Goal: Communication & Community: Connect with others

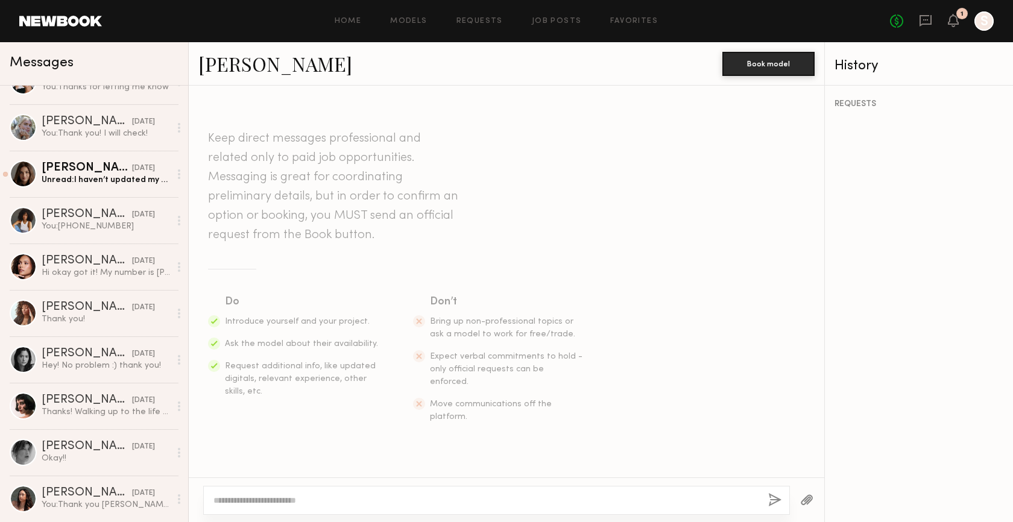
scroll to position [654, 0]
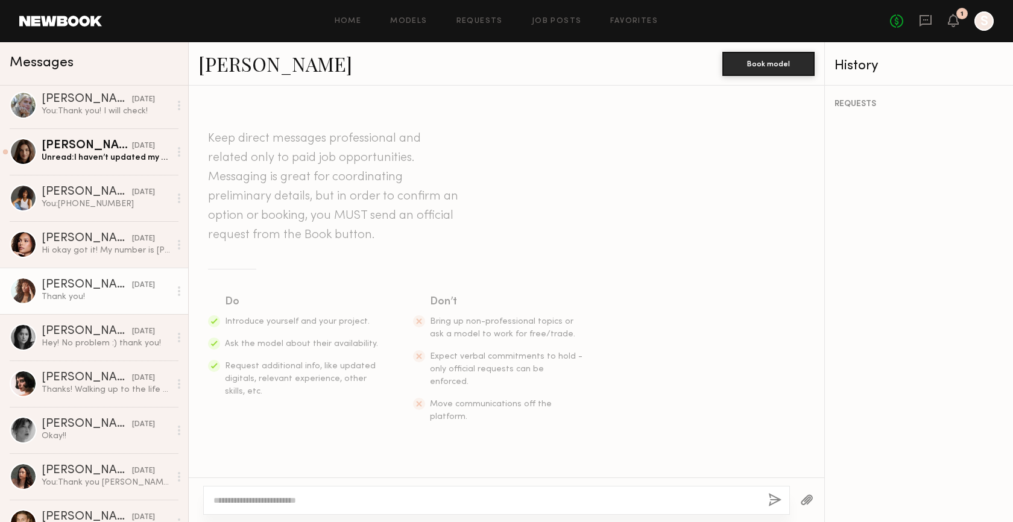
click at [97, 280] on div "[PERSON_NAME]" at bounding box center [87, 285] width 90 height 12
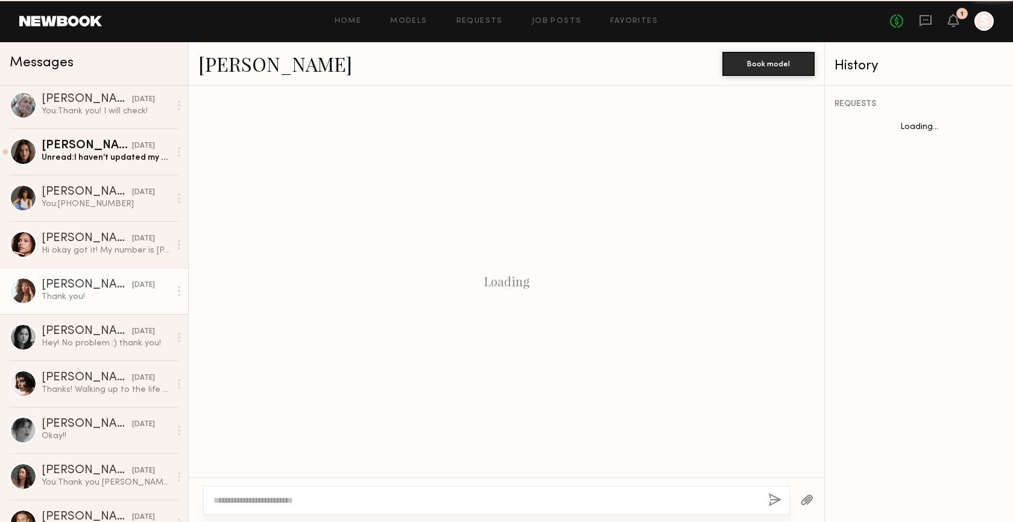
scroll to position [849, 0]
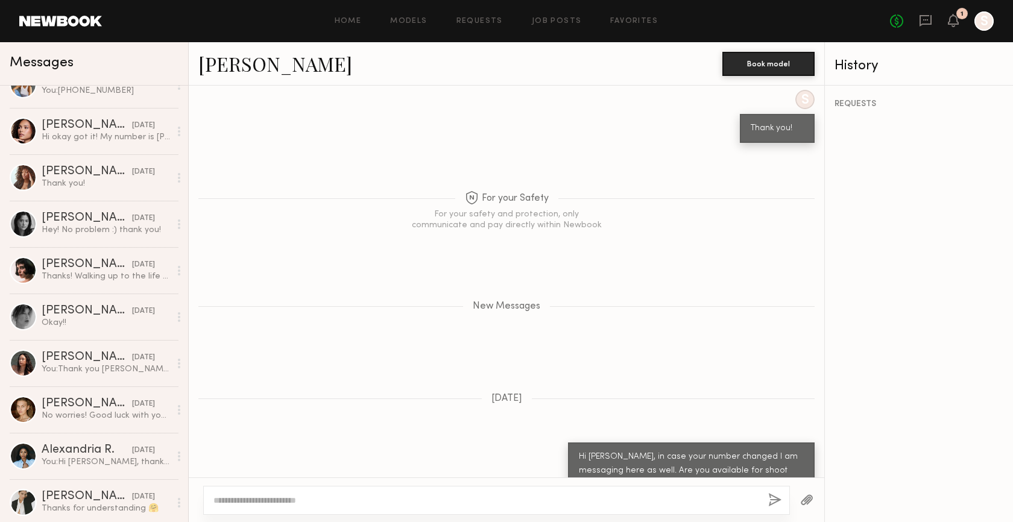
scroll to position [725, 0]
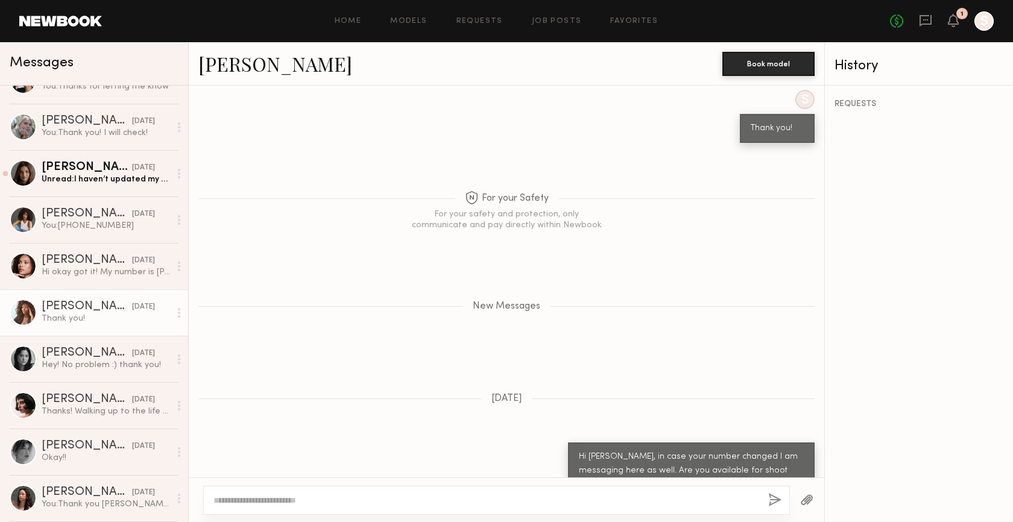
click at [132, 308] on div "[DATE]" at bounding box center [143, 307] width 23 height 11
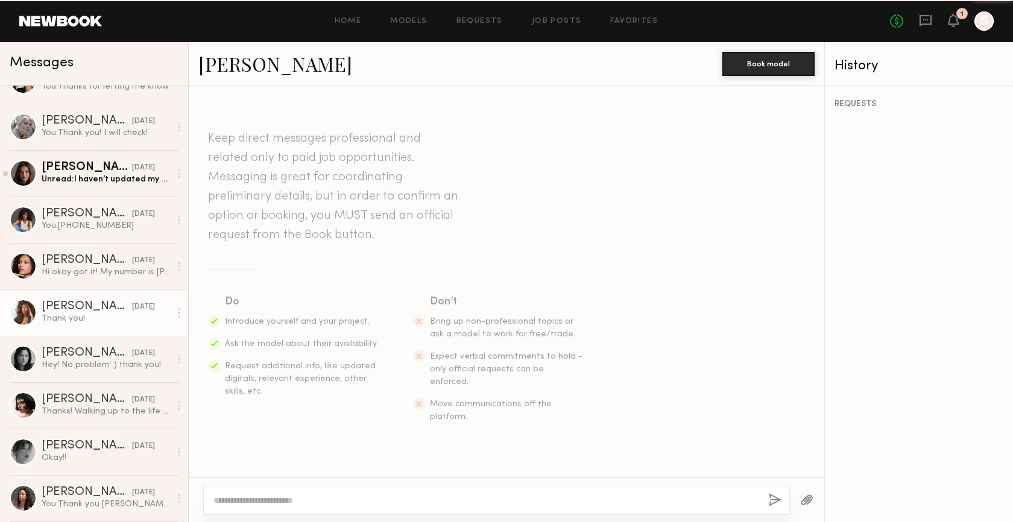
scroll to position [849, 0]
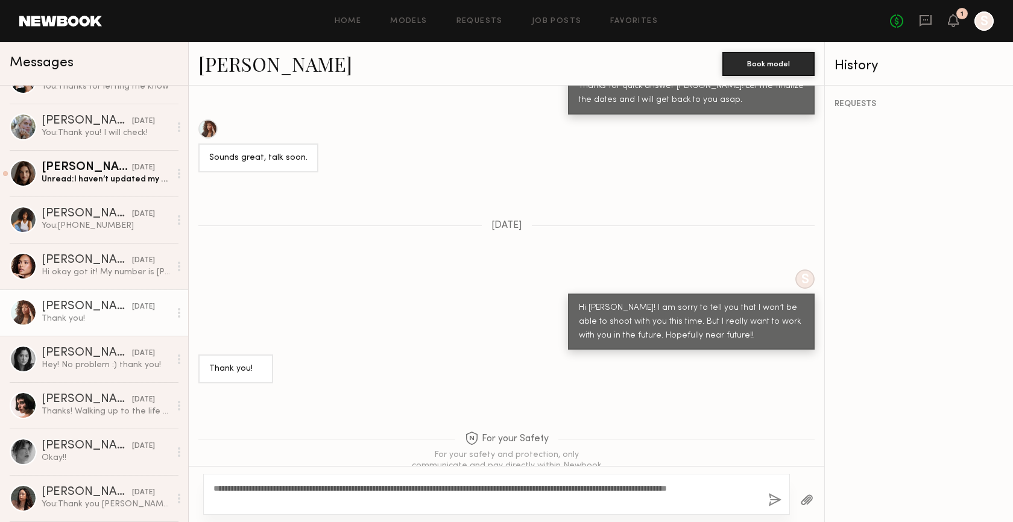
type textarea "**********"
click at [769, 504] on button "button" at bounding box center [775, 500] width 13 height 15
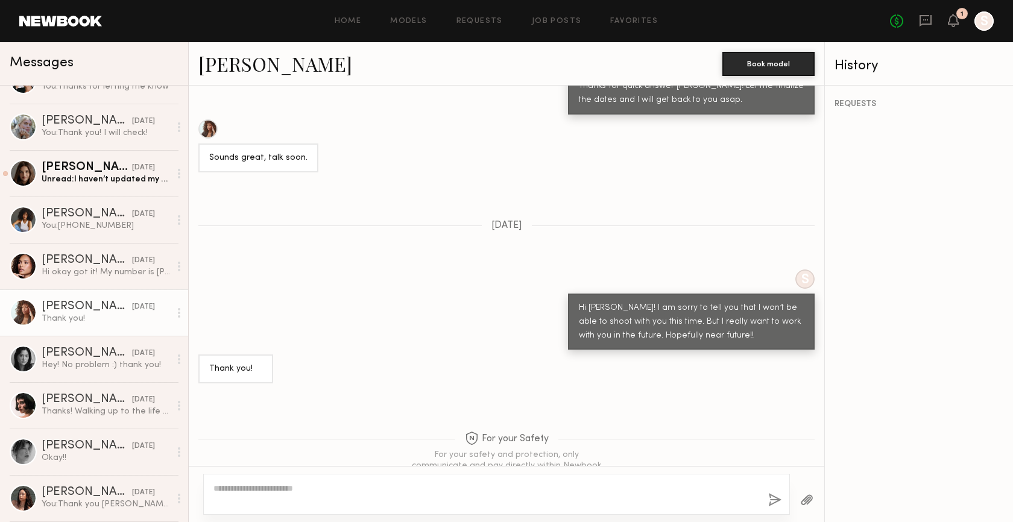
scroll to position [0, 0]
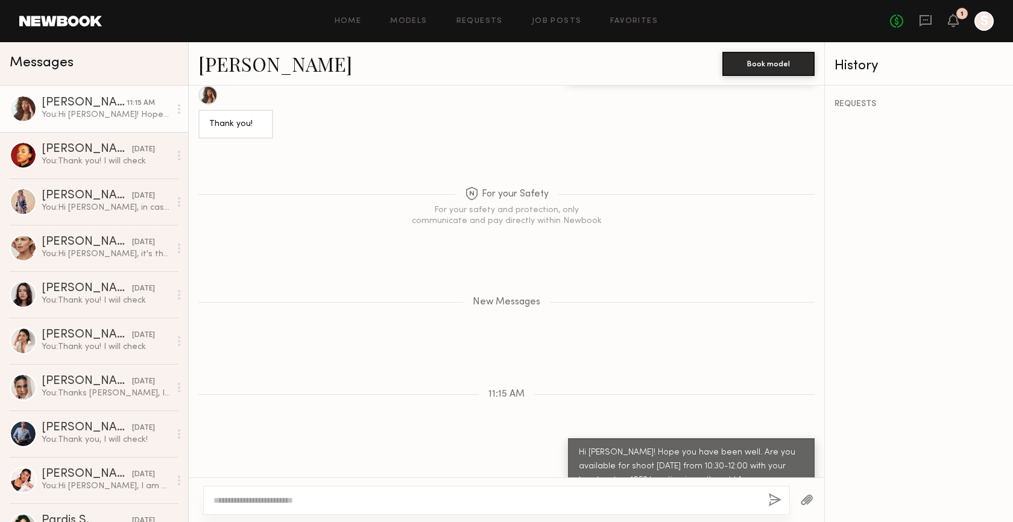
click at [489, 493] on div at bounding box center [496, 500] width 587 height 29
click at [487, 504] on textarea at bounding box center [486, 501] width 545 height 12
type textarea "*"
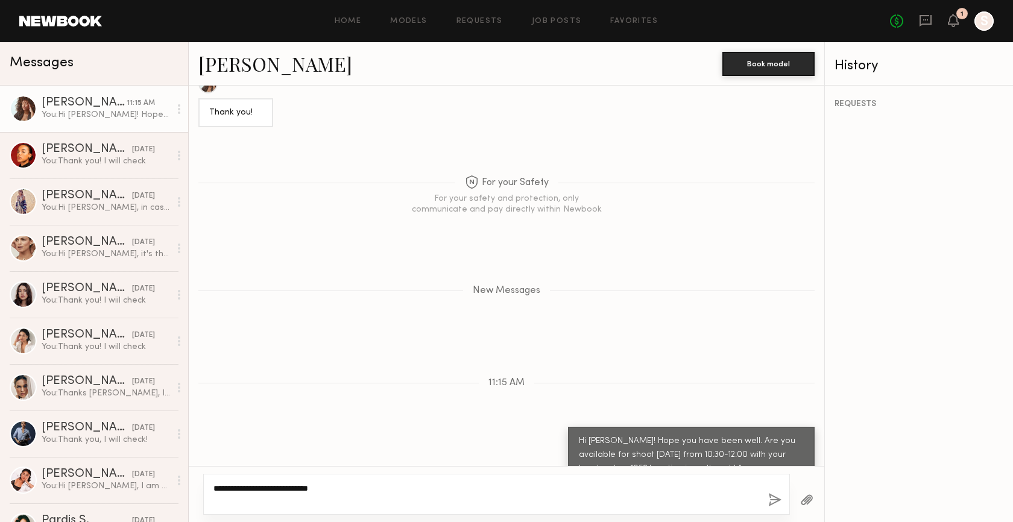
scroll to position [1118, 0]
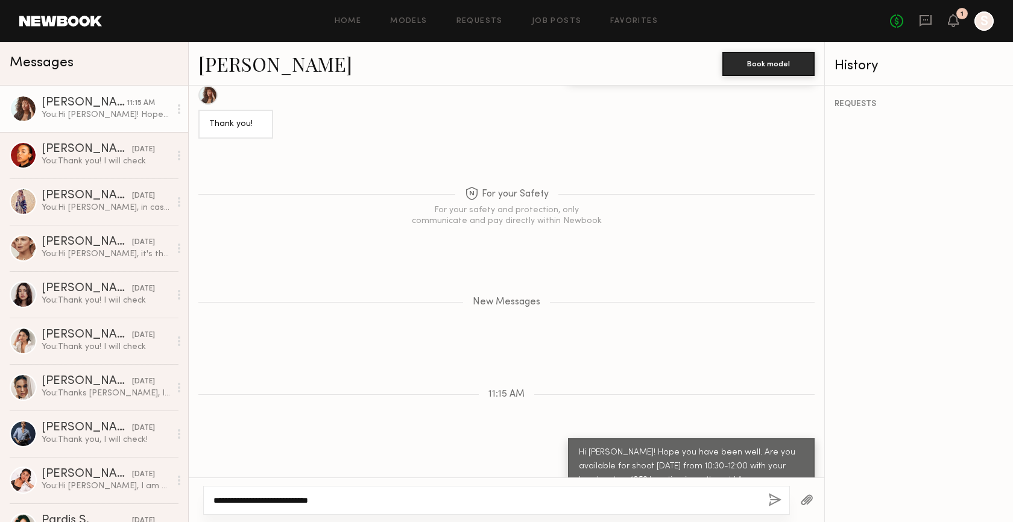
type textarea "**********"
click at [769, 503] on button "button" at bounding box center [775, 500] width 13 height 15
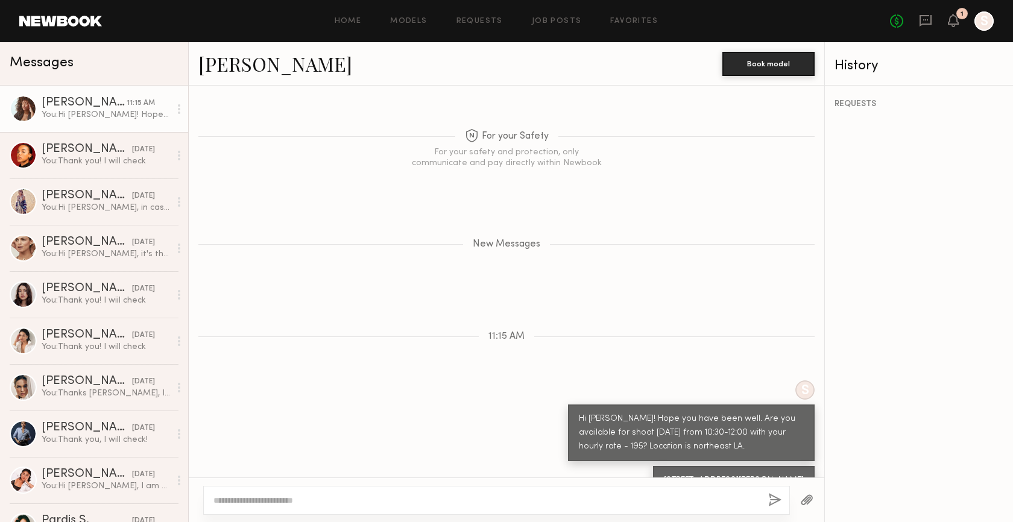
click at [594, 489] on div at bounding box center [496, 500] width 587 height 29
click at [612, 495] on textarea at bounding box center [486, 501] width 545 height 12
click at [402, 421] on div "S Hi Hannah! Hope you have been well. Are you available for shoot this Wednesda…" at bounding box center [507, 421] width 636 height 81
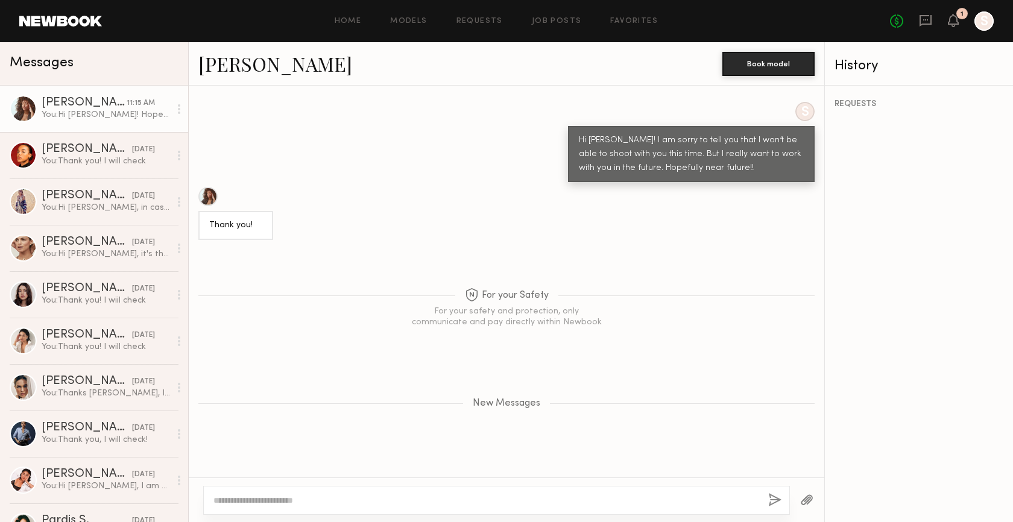
click at [212, 187] on div at bounding box center [207, 196] width 19 height 19
